Goal: Obtain resource: Obtain resource

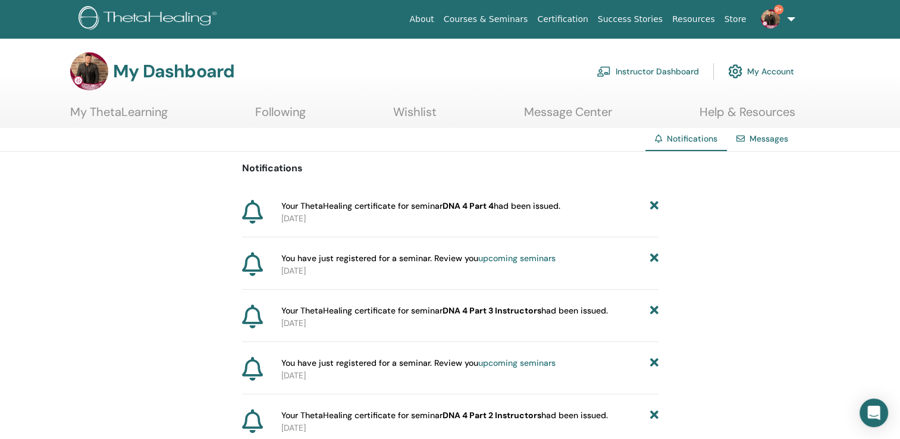
click at [665, 72] on link "Instructor Dashboard" at bounding box center [647, 71] width 102 height 26
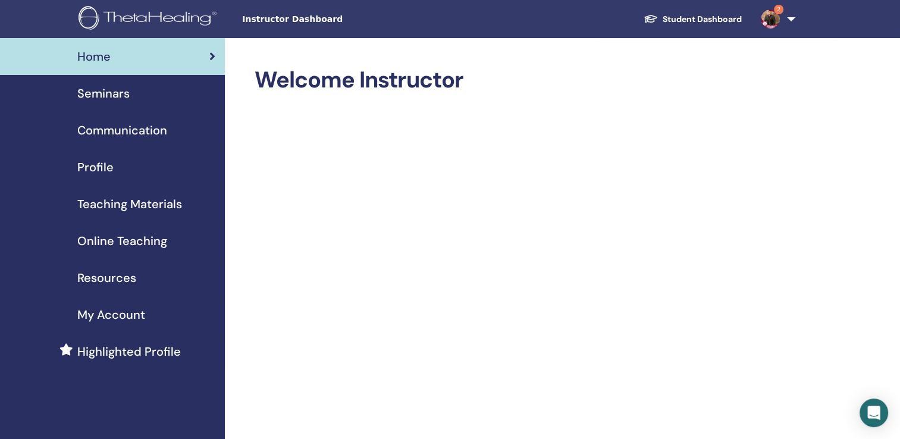
click at [133, 197] on span "Teaching Materials" at bounding box center [129, 204] width 105 height 18
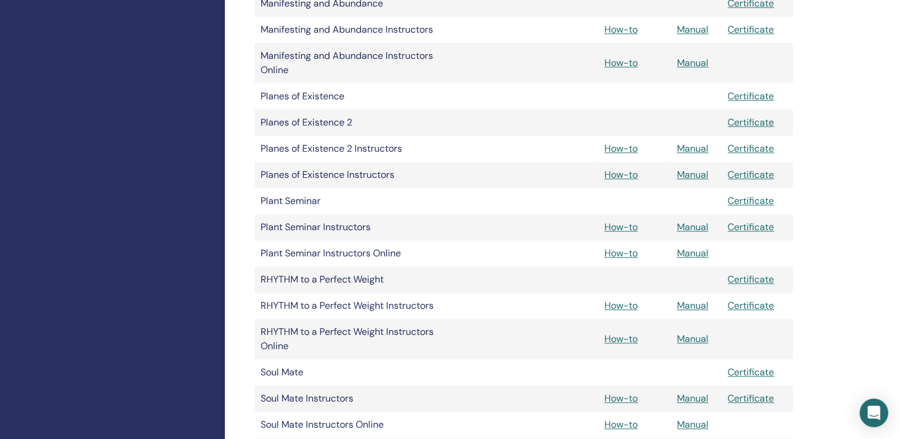
scroll to position [1919, 0]
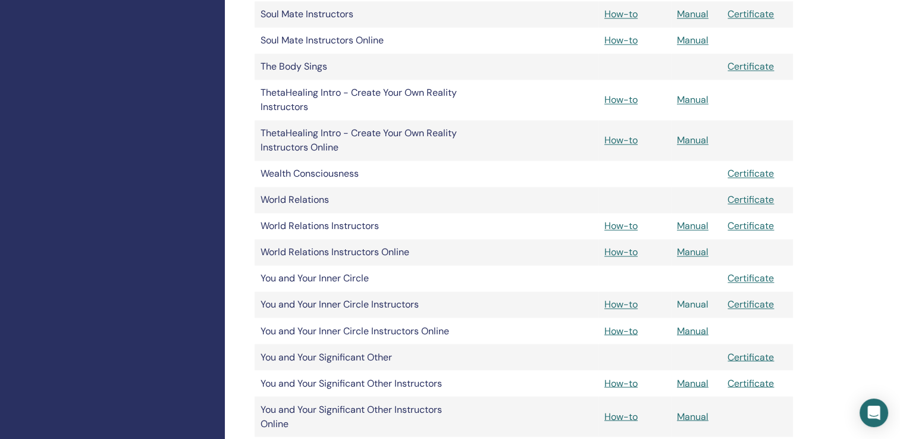
click at [700, 301] on link "Manual" at bounding box center [693, 304] width 32 height 12
